Goal: Subscribe to service/newsletter

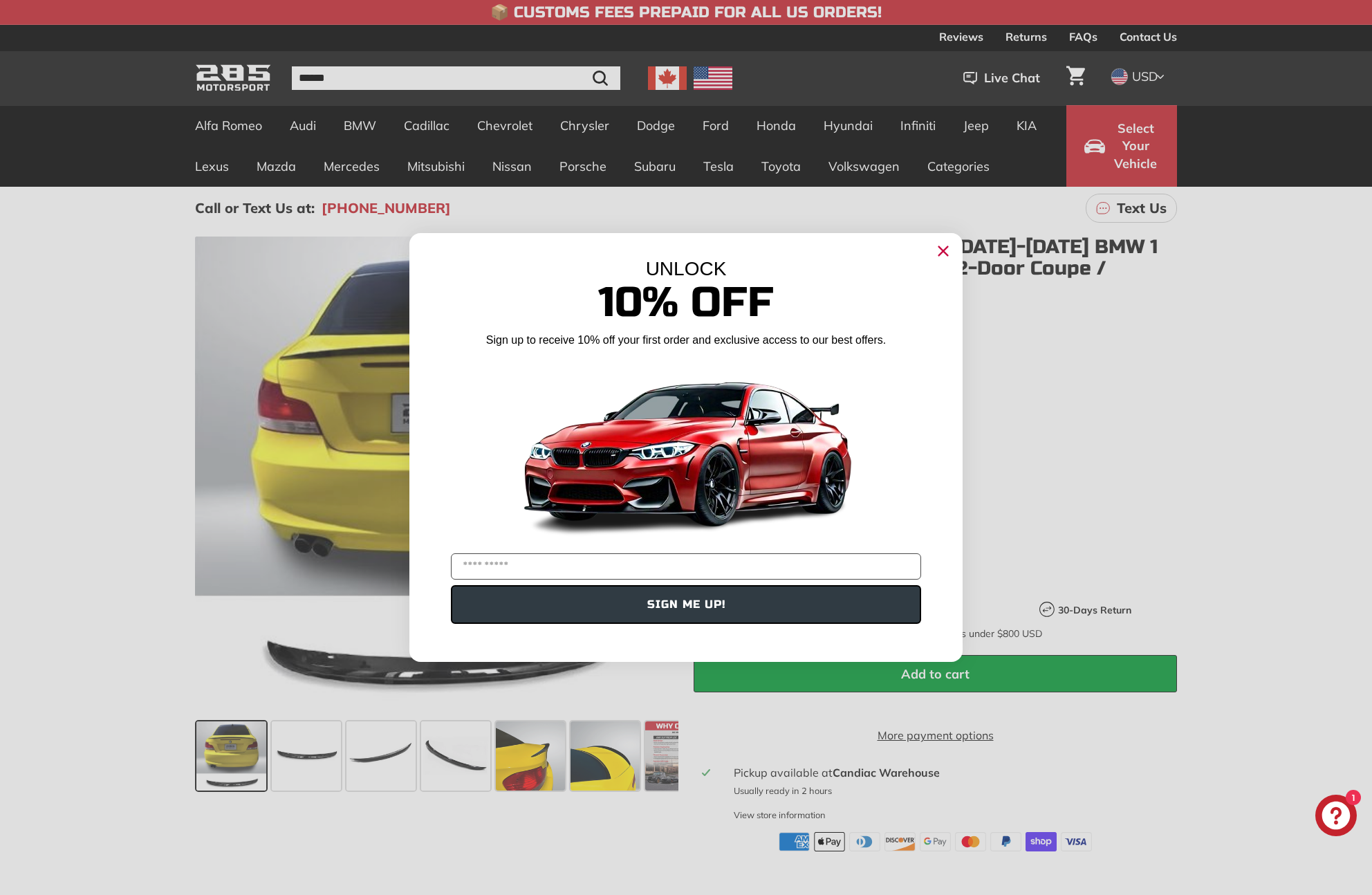
click at [941, 247] on circle "Close dialog" at bounding box center [943, 251] width 20 height 20
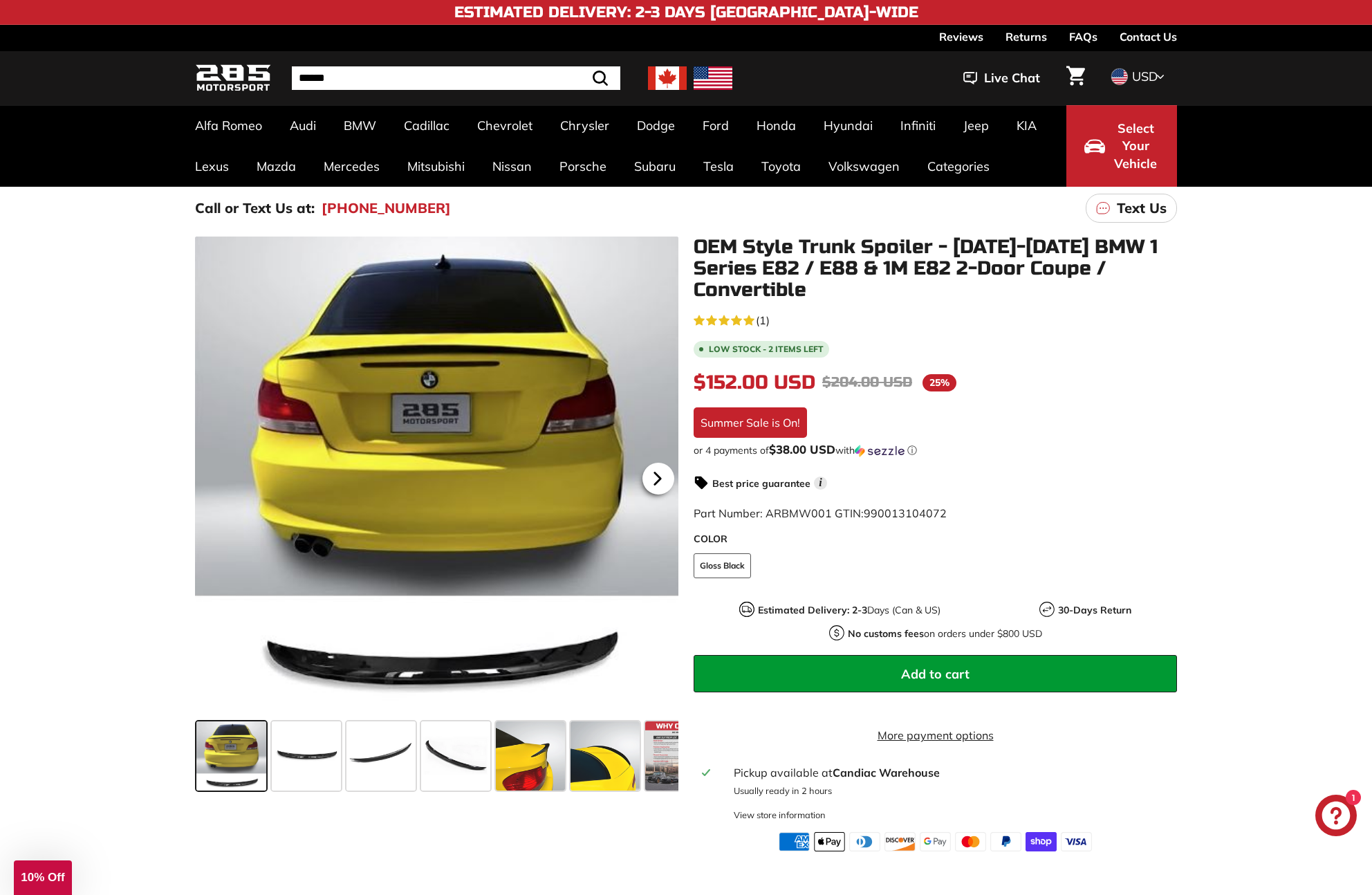
click at [649, 475] on icon at bounding box center [658, 479] width 32 height 32
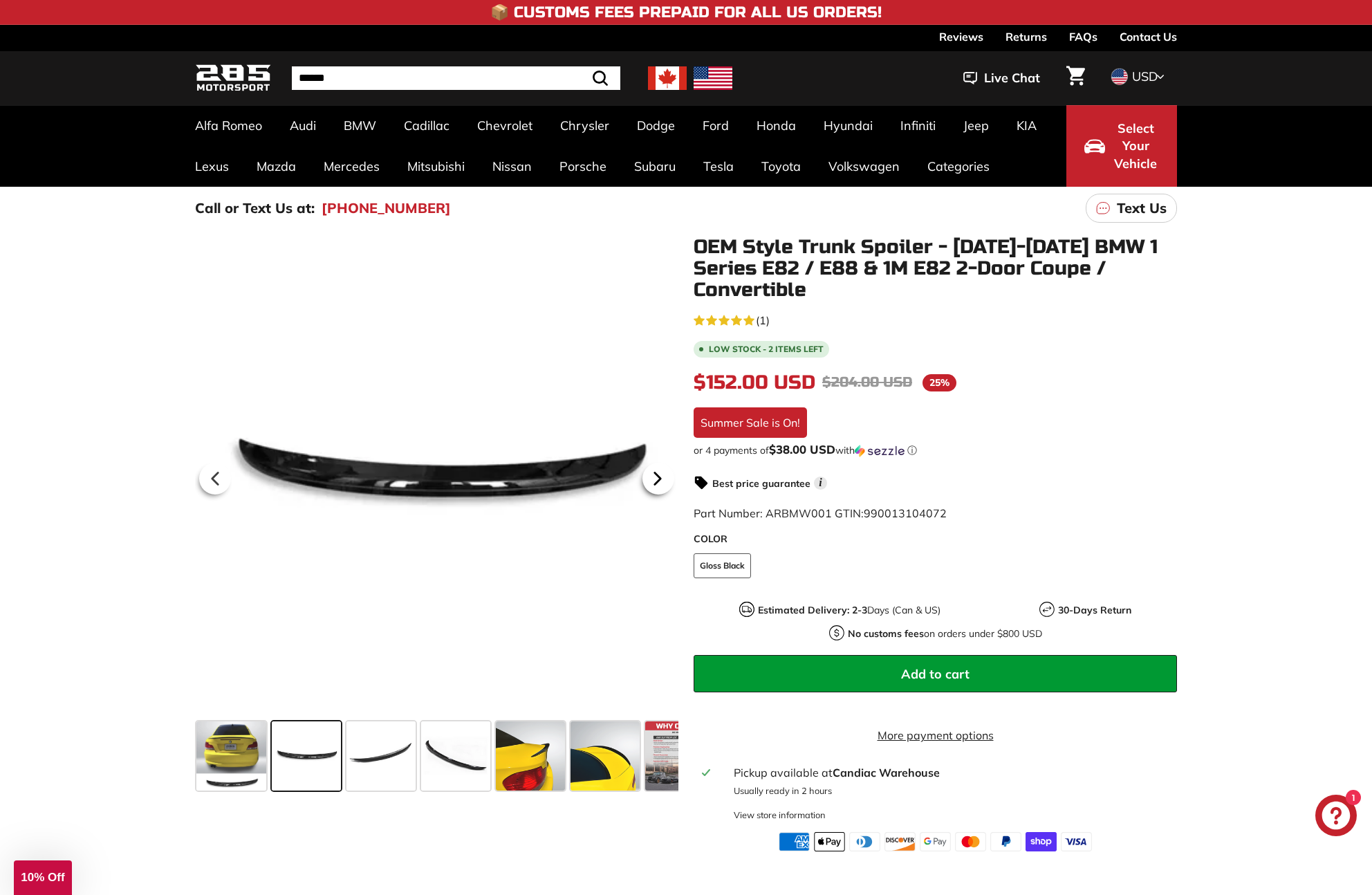
click at [660, 481] on icon at bounding box center [658, 479] width 32 height 32
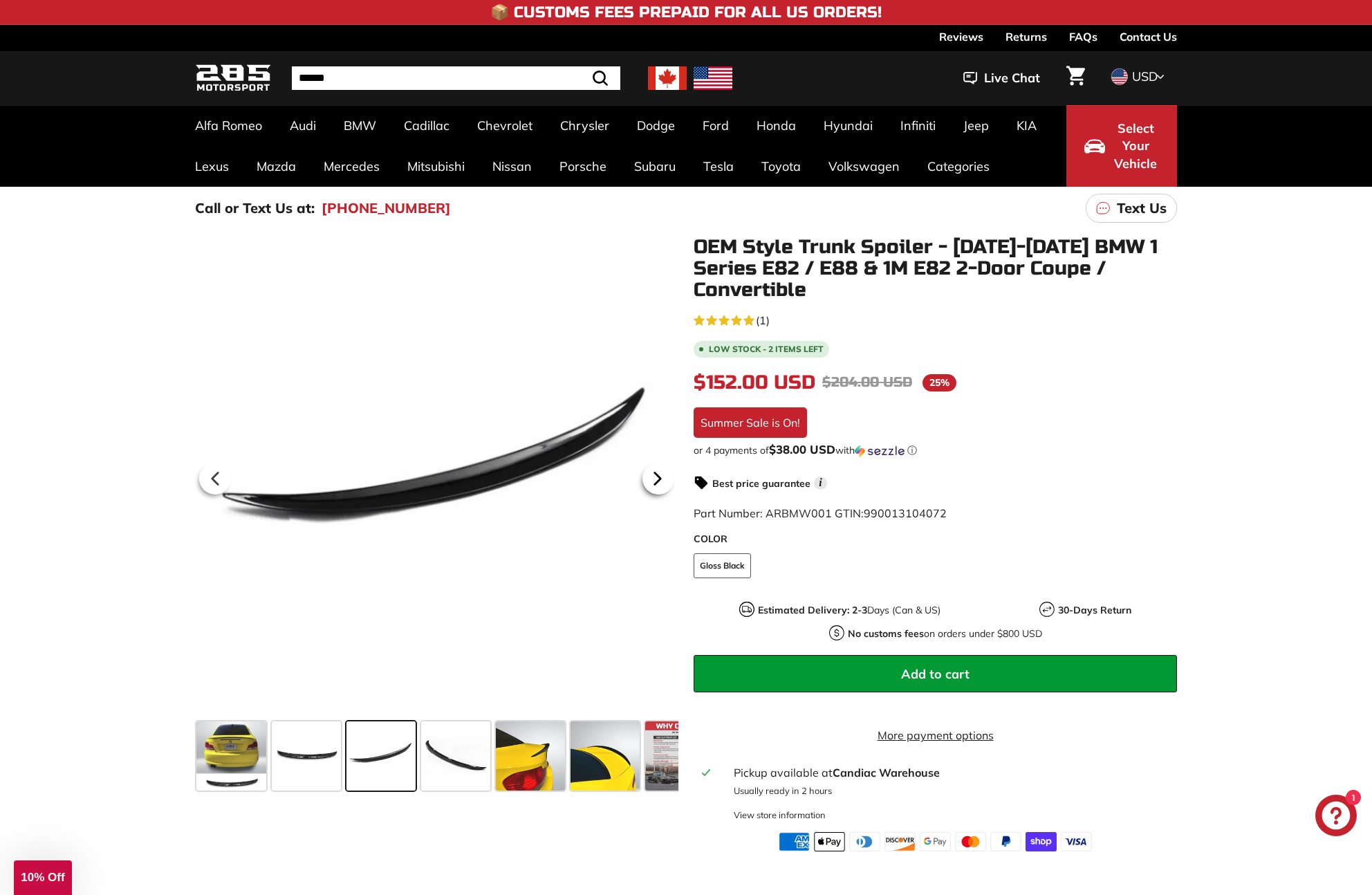
click at [660, 481] on icon at bounding box center [658, 479] width 32 height 32
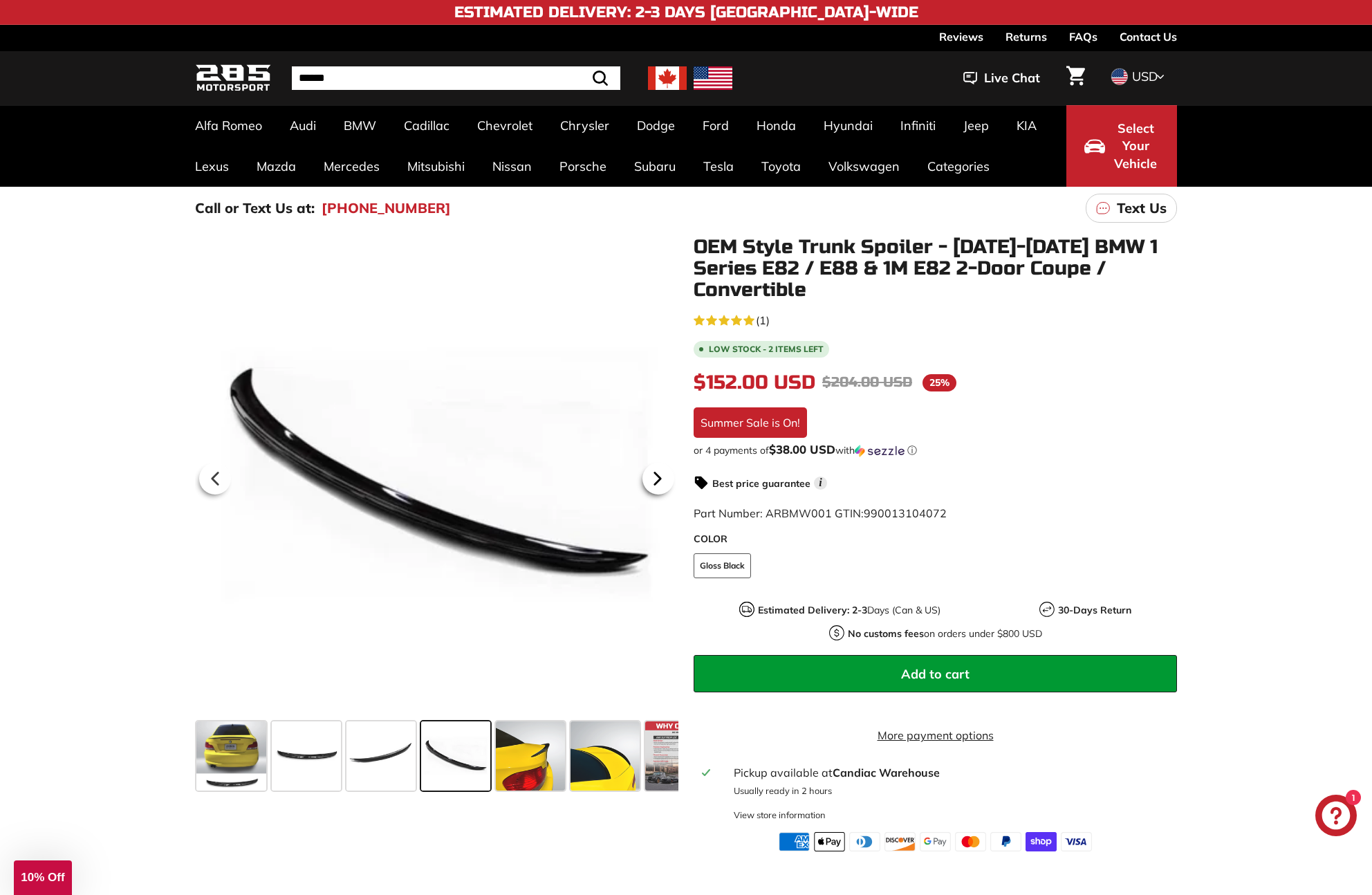
click at [660, 481] on icon at bounding box center [658, 479] width 32 height 32
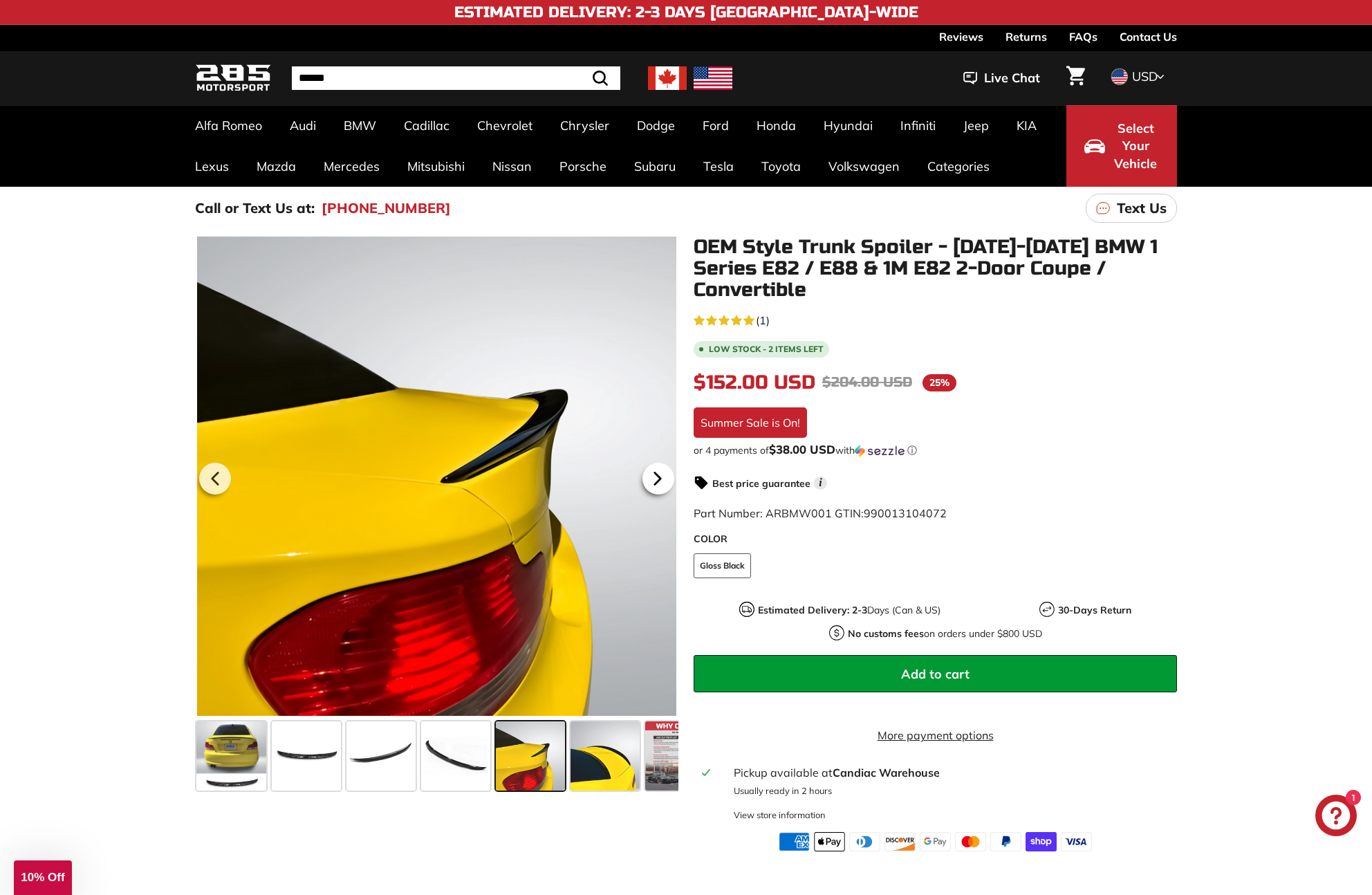
click at [660, 481] on icon at bounding box center [658, 479] width 32 height 32
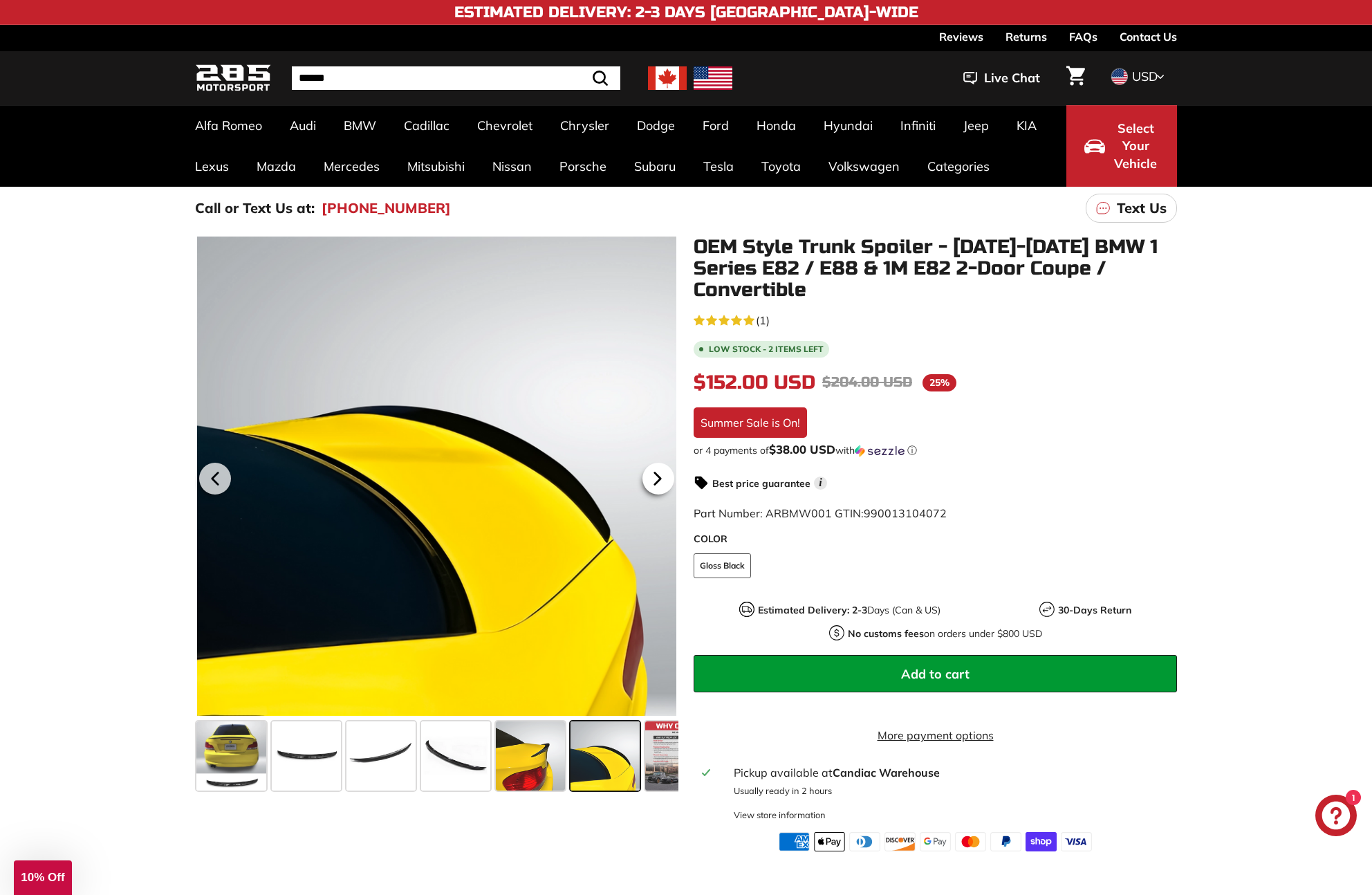
click at [660, 481] on icon at bounding box center [658, 479] width 32 height 32
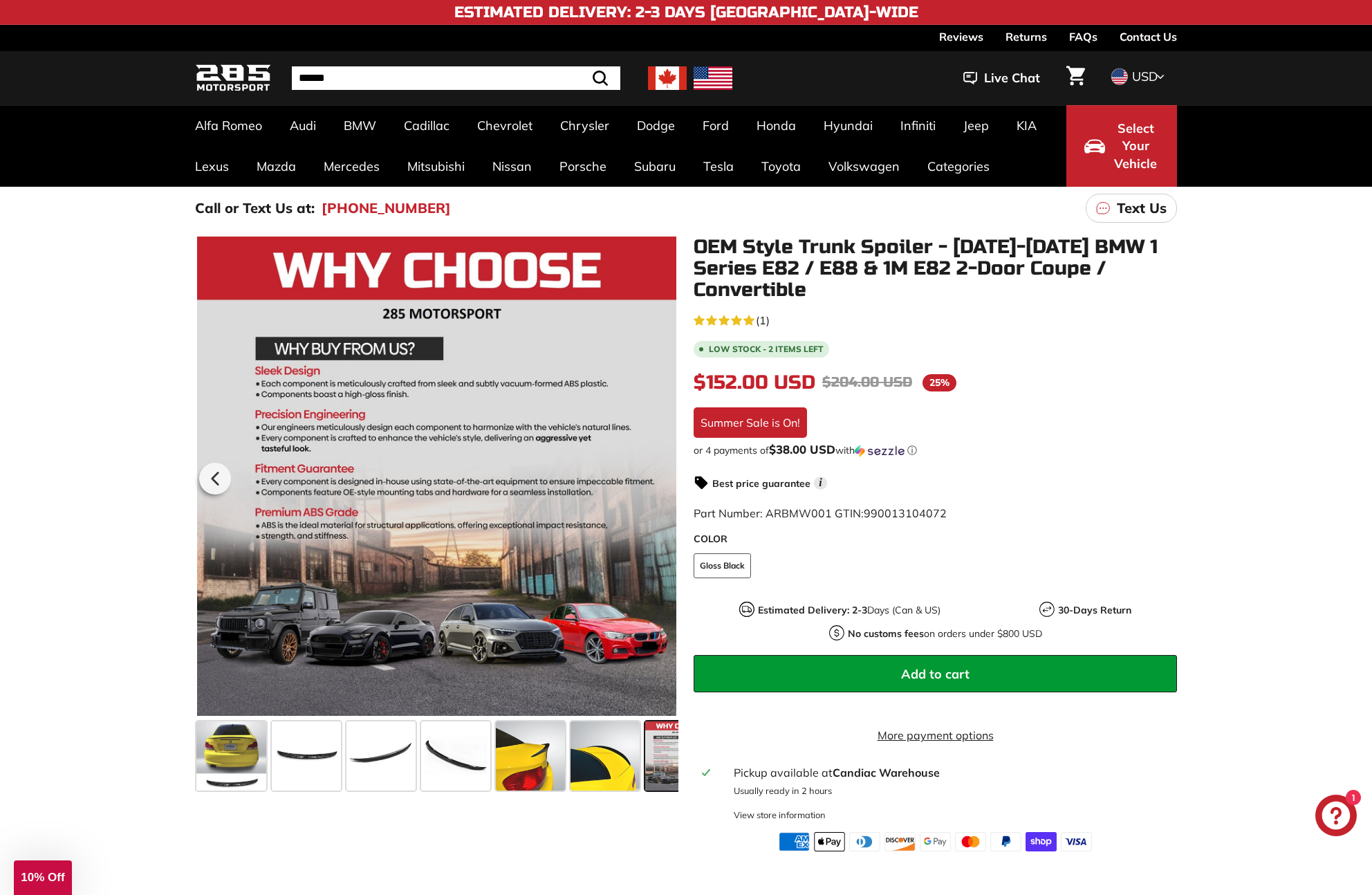
scroll to position [0, 39]
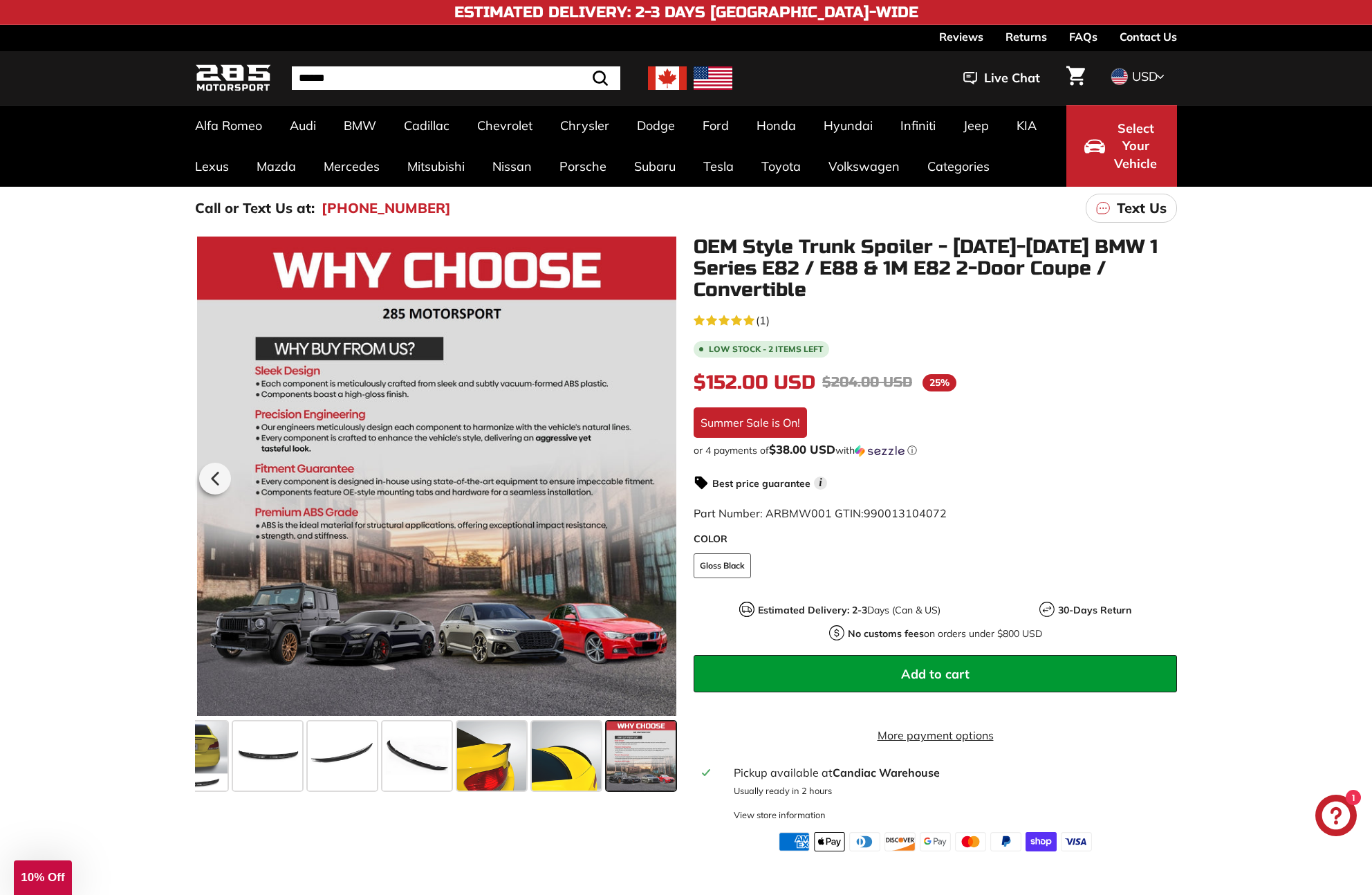
click at [660, 481] on div at bounding box center [436, 477] width 483 height 480
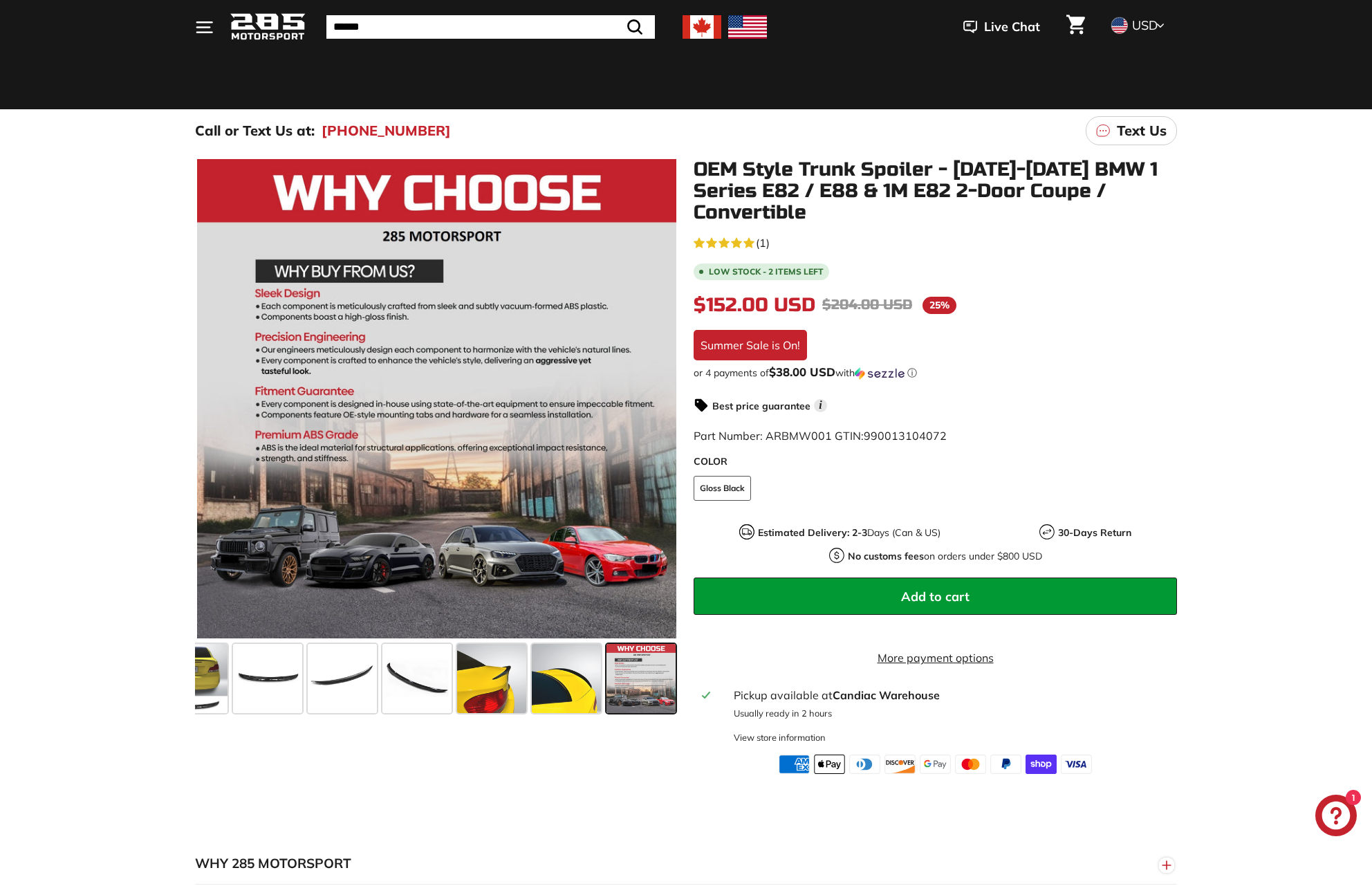
scroll to position [0, 0]
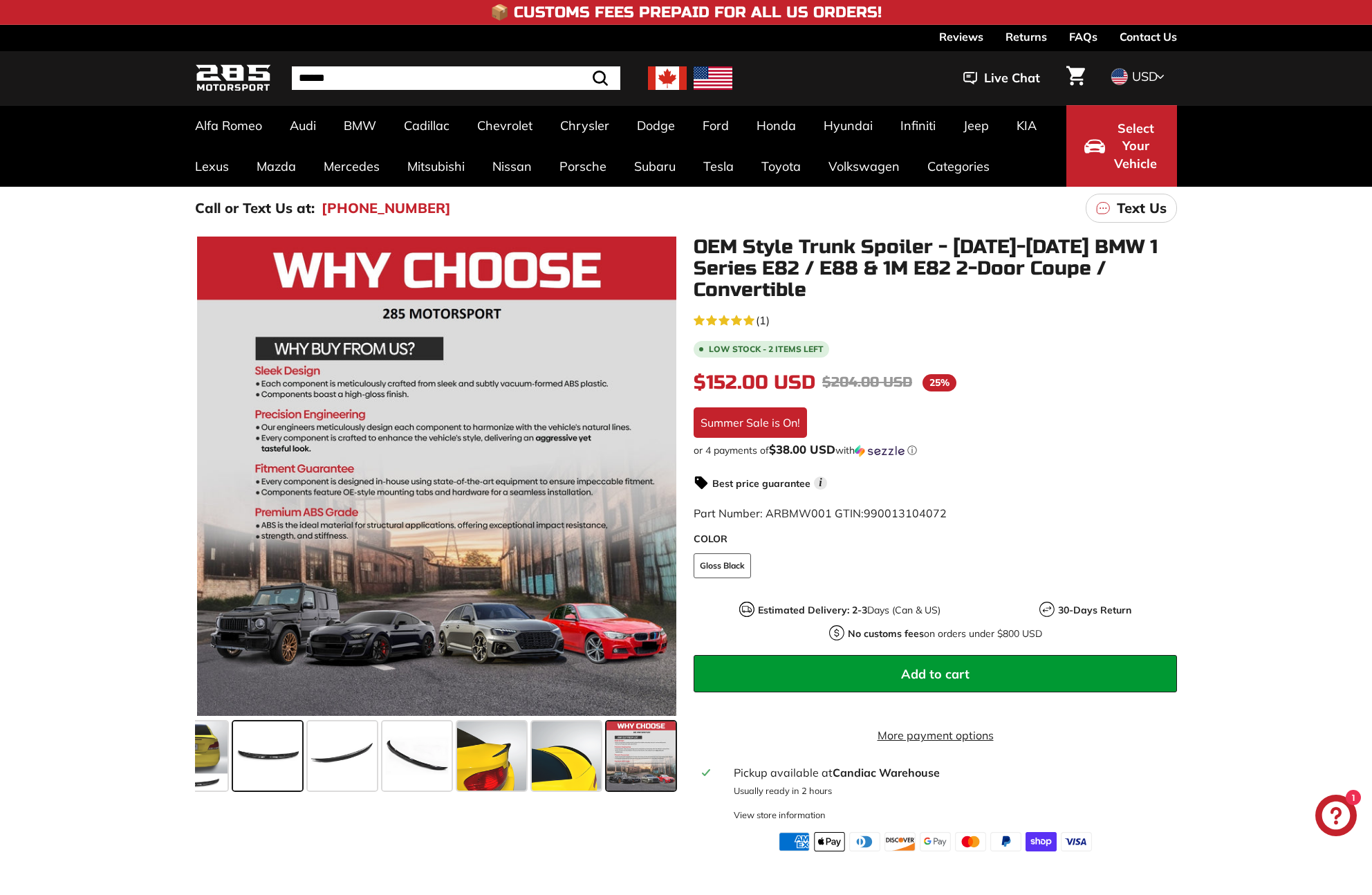
click at [257, 754] on span at bounding box center [267, 756] width 69 height 69
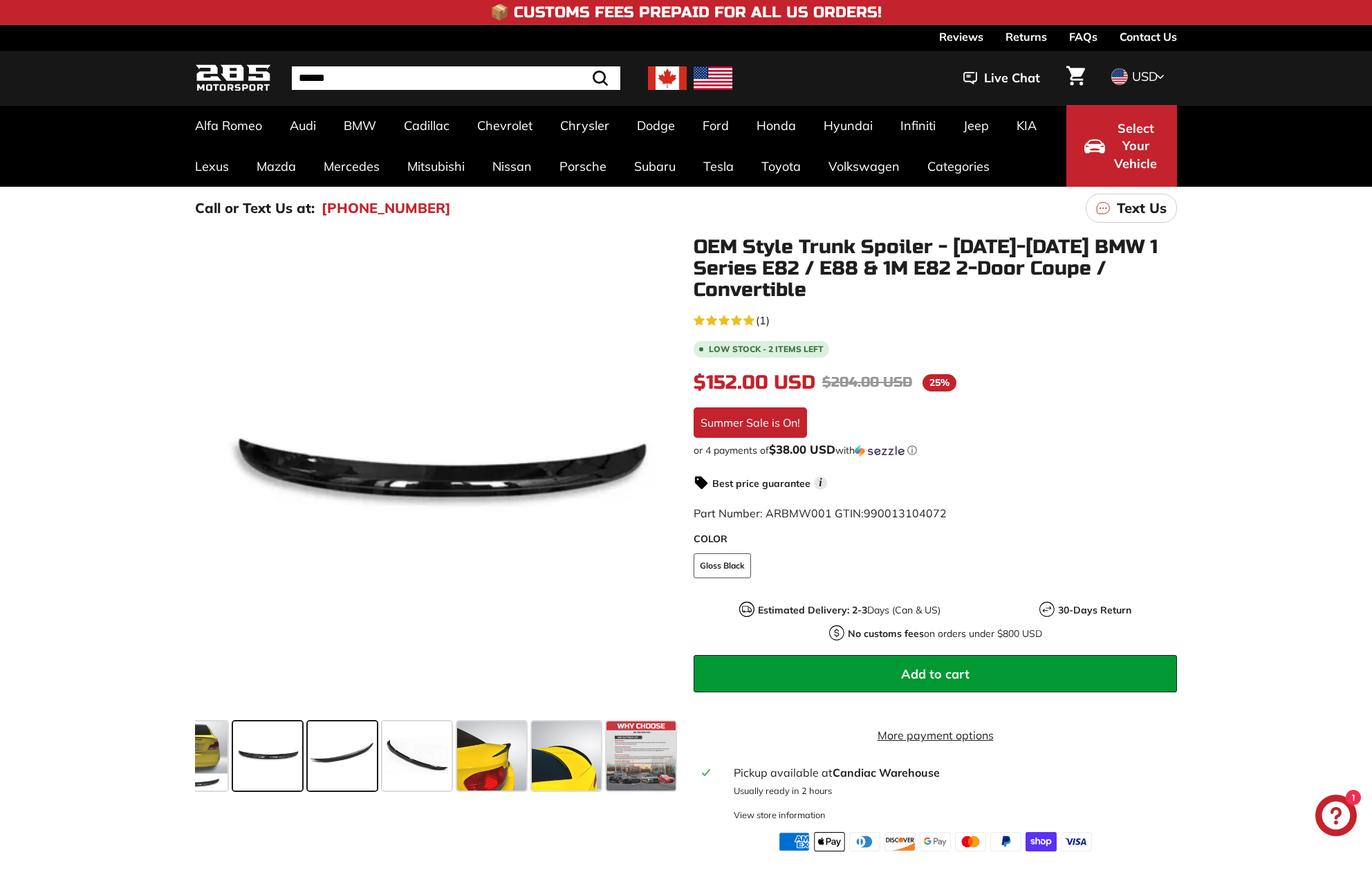
click at [333, 754] on span at bounding box center [342, 756] width 69 height 69
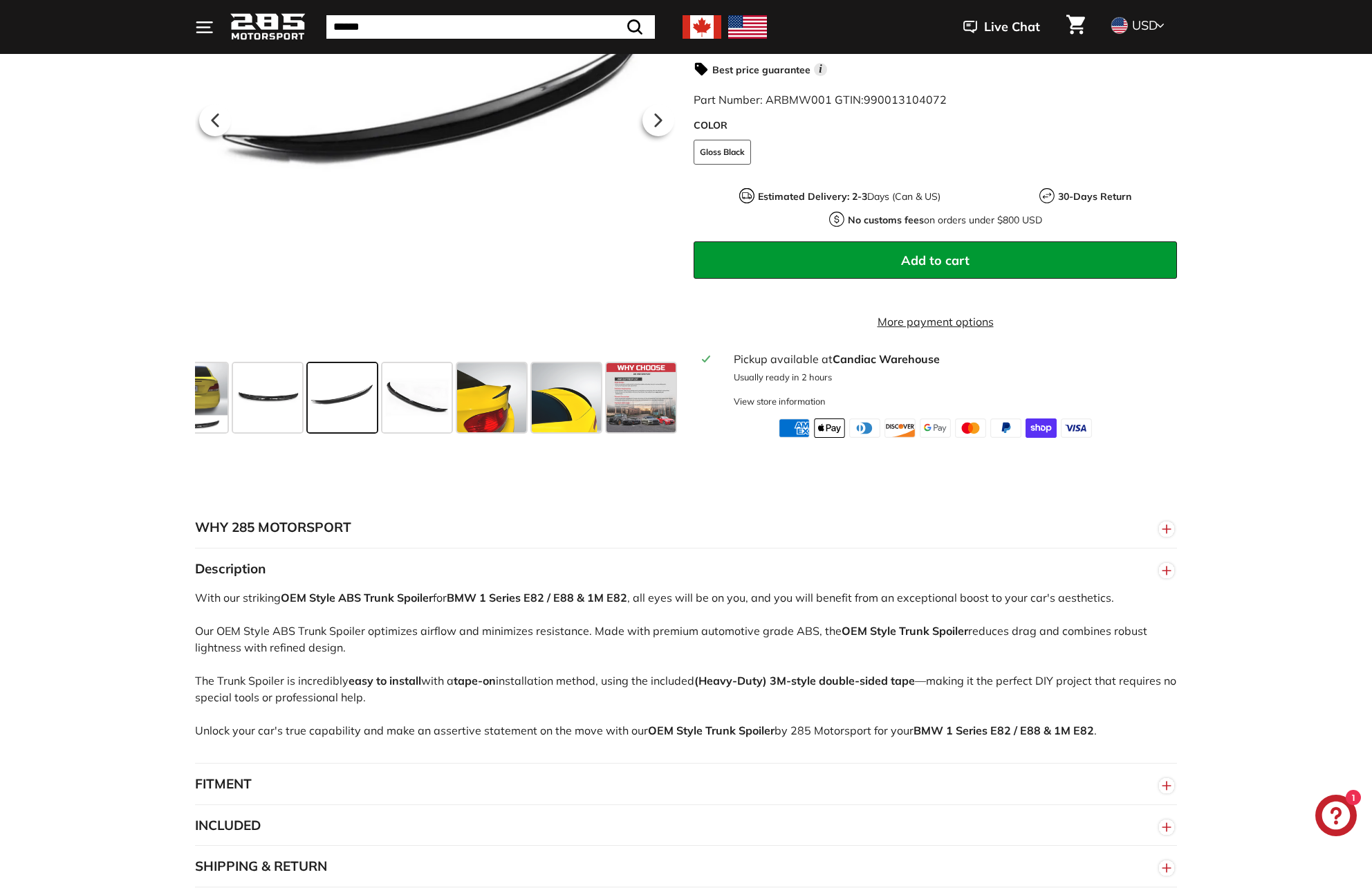
scroll to position [321, 0]
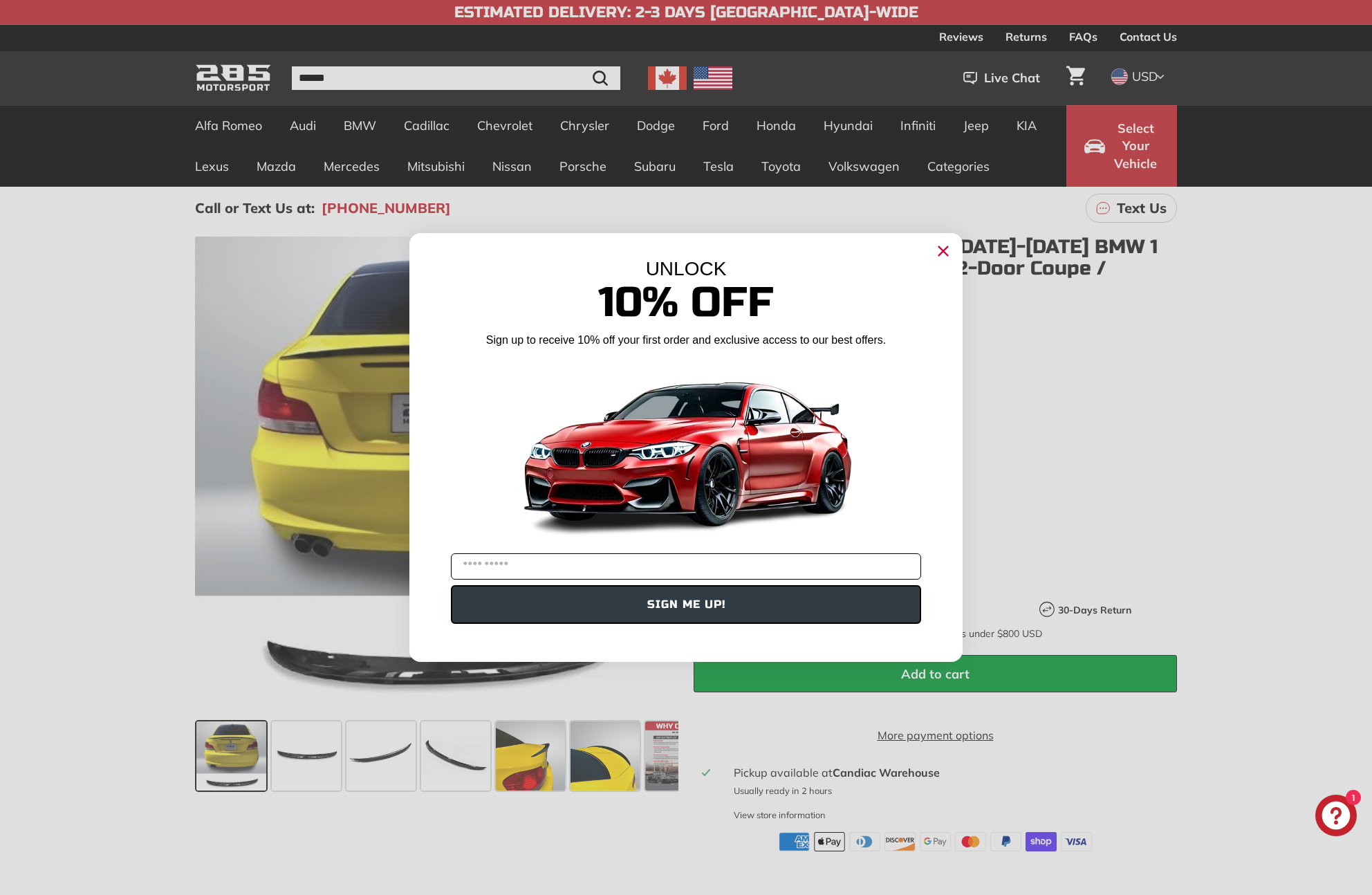
click at [542, 559] on input "YOUR EMAIL" at bounding box center [686, 566] width 470 height 27
type input "**********"
click input "******" at bounding box center [0, 0] width 0 height 0
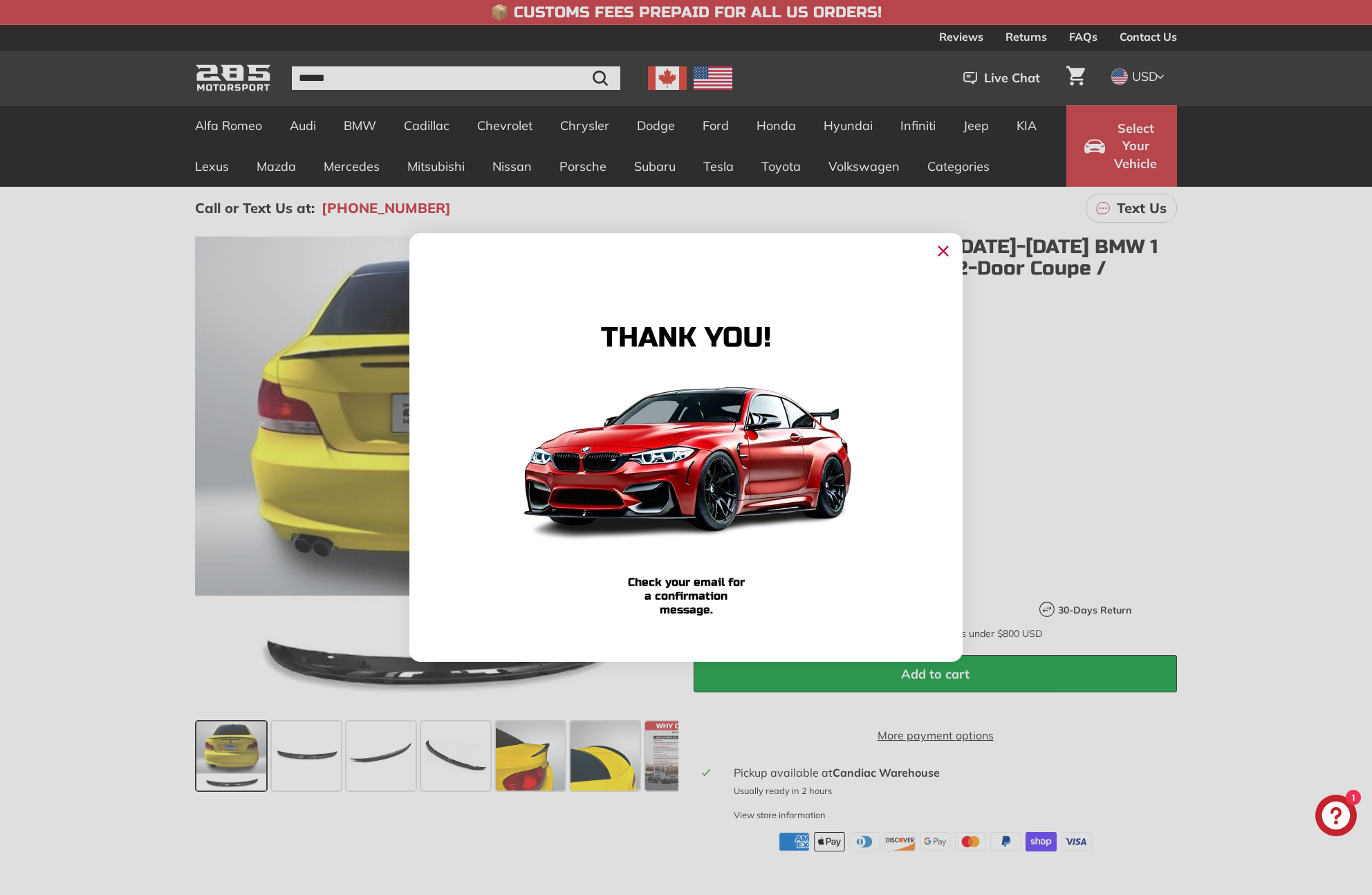
click at [615, 613] on div "message." at bounding box center [686, 610] width 511 height 14
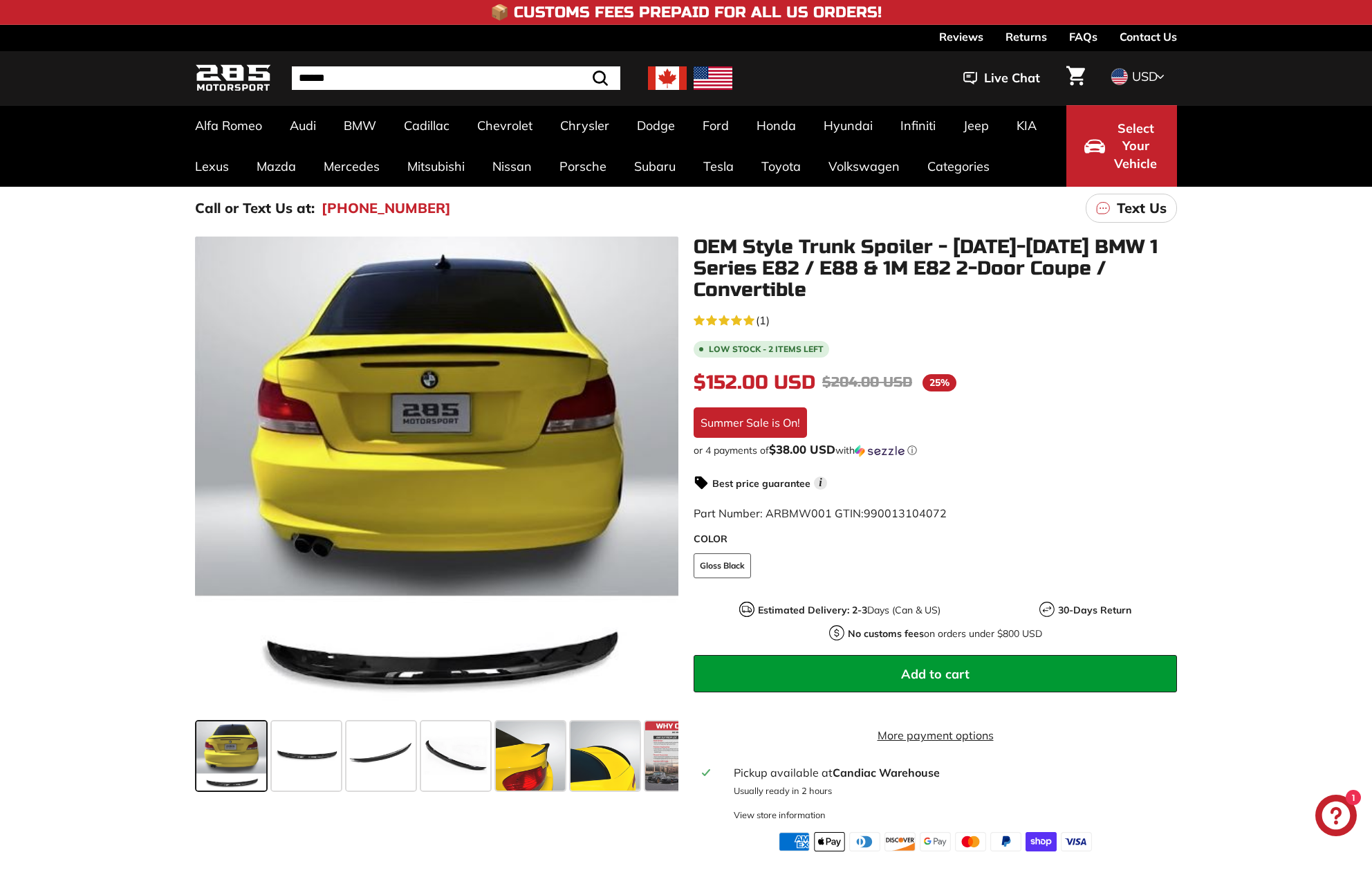
click at [558, 104] on div "Close dialog Thank you! Check your email for a confirmation message. ******" at bounding box center [686, 447] width 1372 height 895
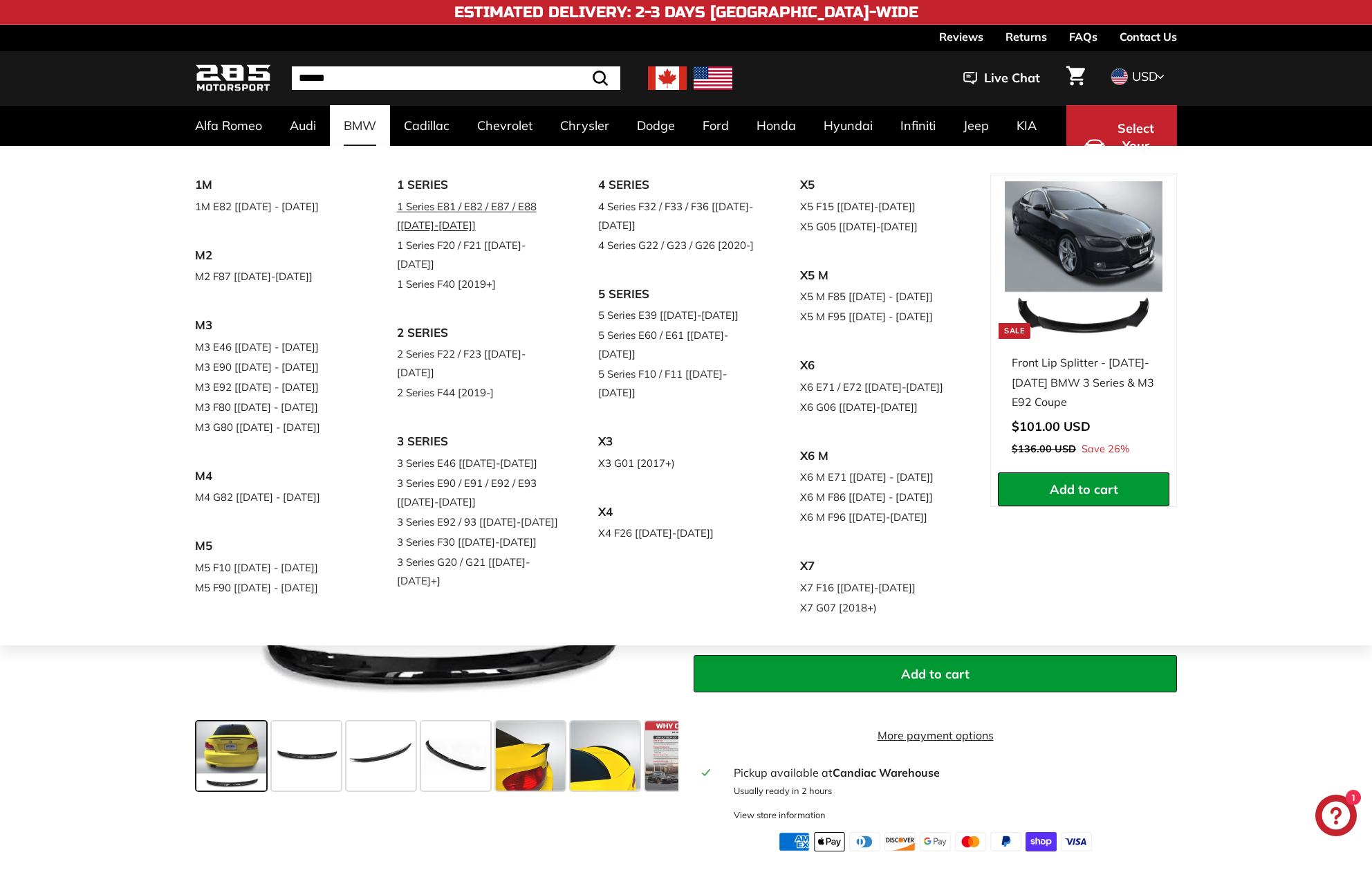
click at [419, 210] on link "1 Series E81 / E82 / E87 / E88 [[DATE]-[DATE]]" at bounding box center [478, 216] width 163 height 39
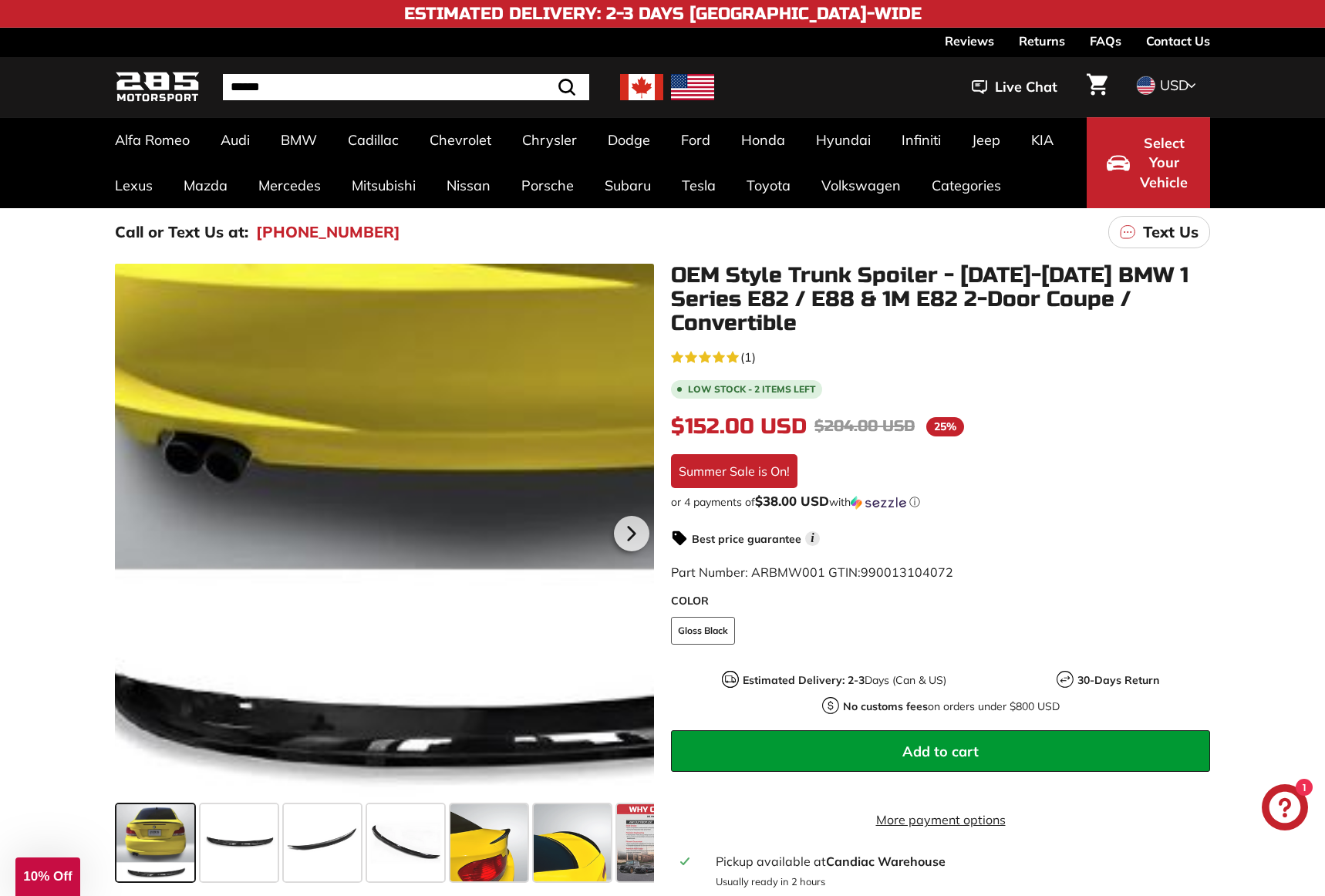
click at [287, 760] on div at bounding box center [384, 531] width 539 height 535
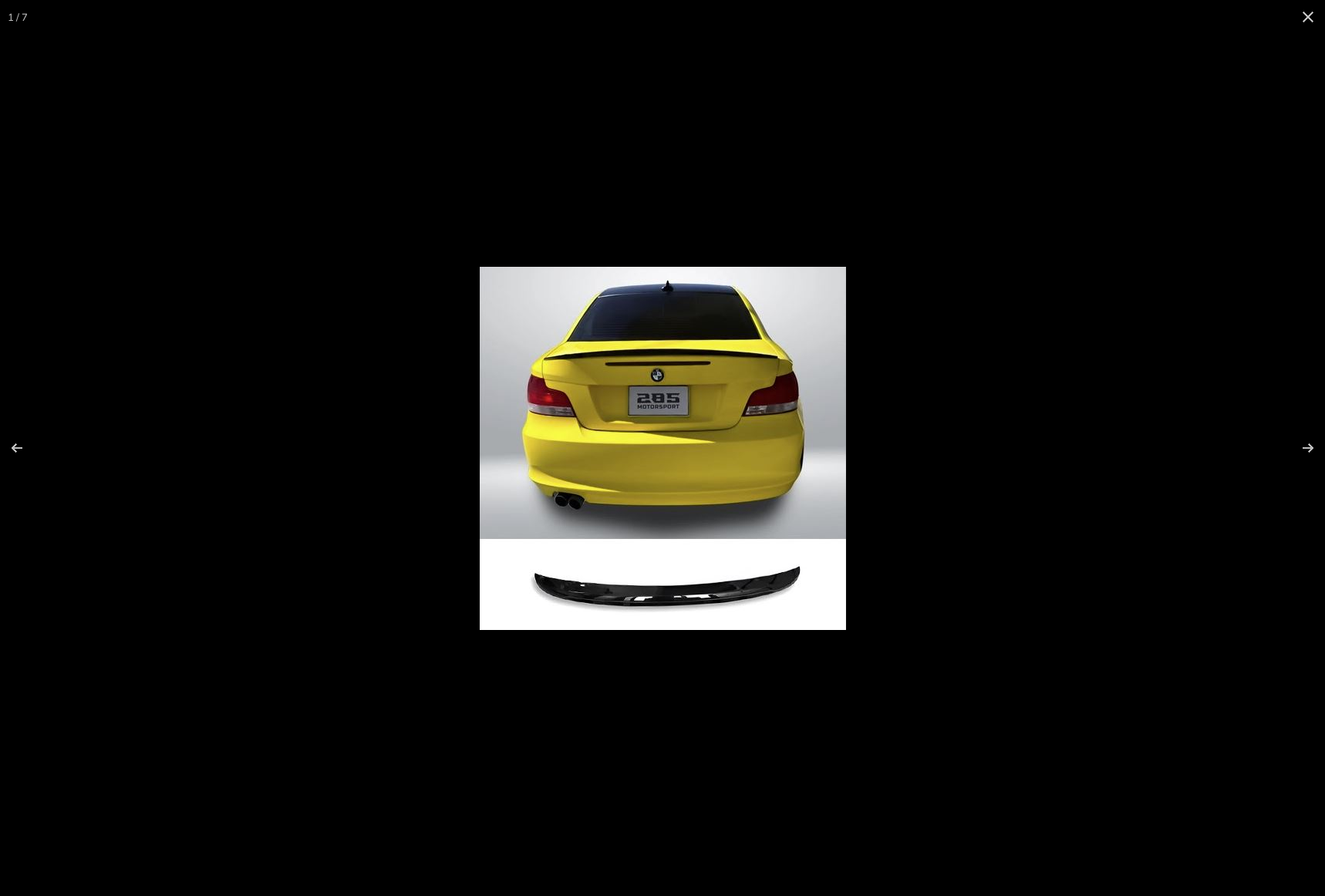
click at [275, 669] on div at bounding box center [662, 448] width 1325 height 896
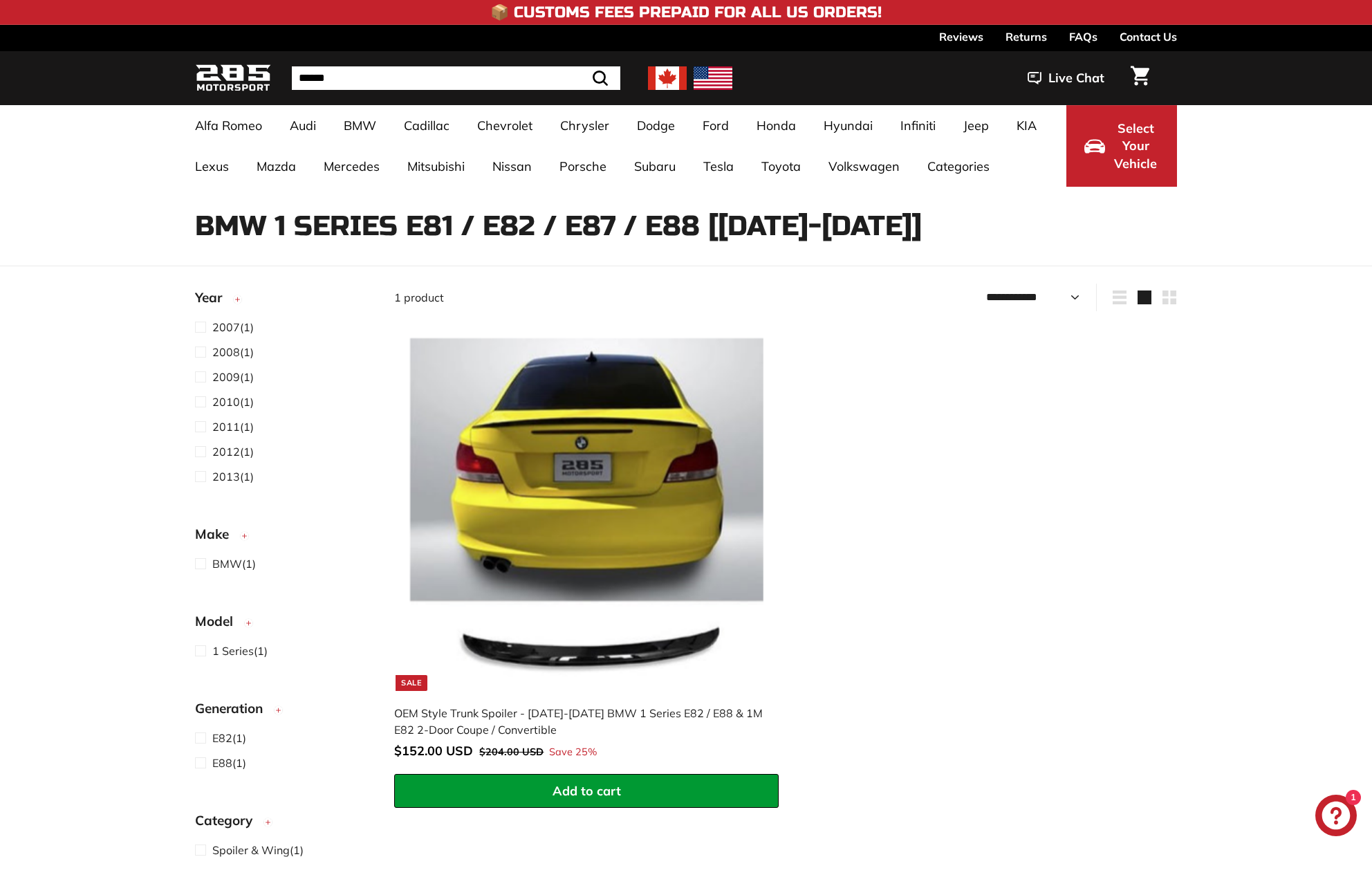
select select "**********"
